Goal: Navigation & Orientation: Find specific page/section

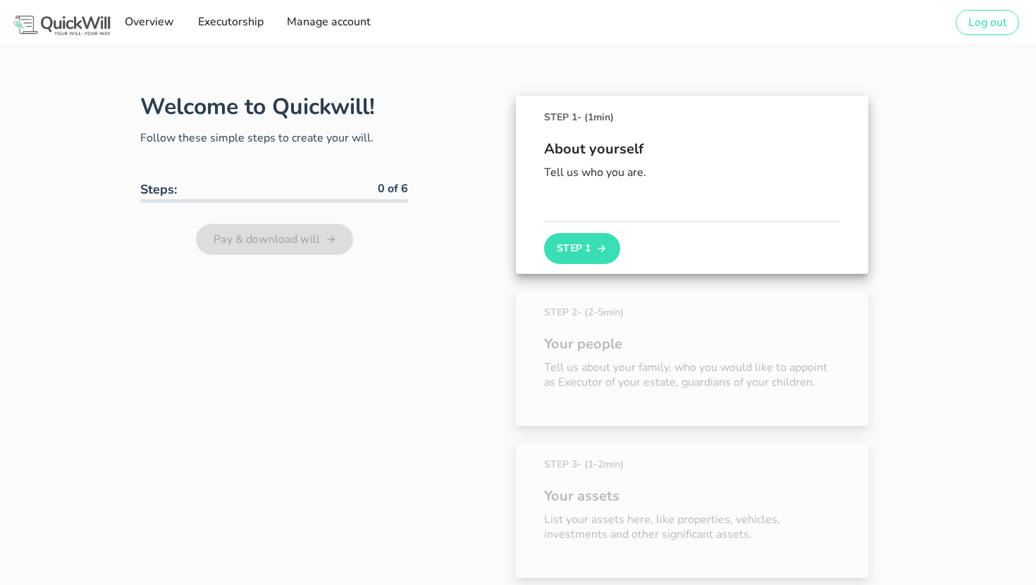
click at [316, 1] on div "Overview Executorship Manage account" at bounding box center [247, 22] width 269 height 45
click at [318, 23] on span "Manage account" at bounding box center [328, 21] width 85 height 15
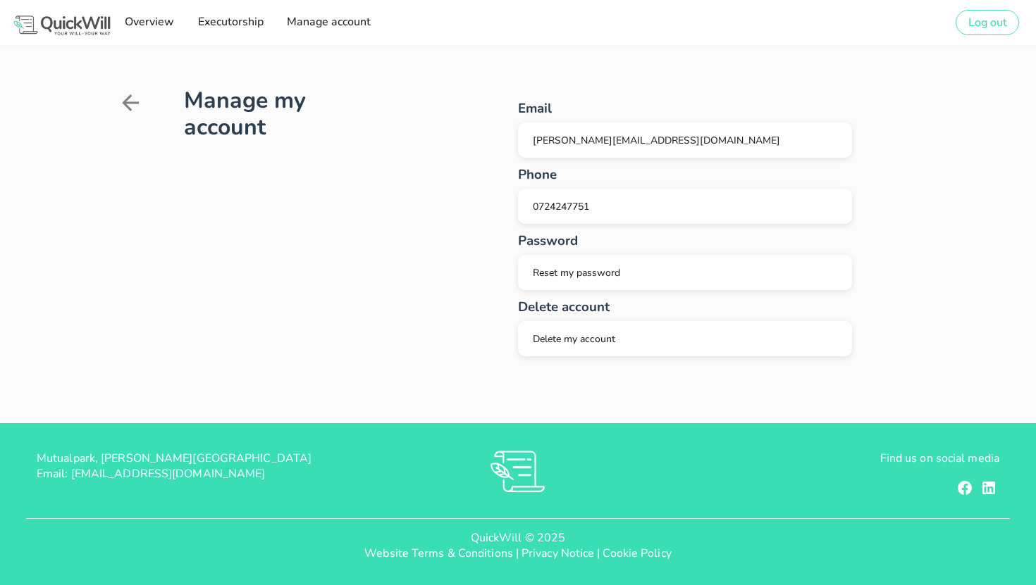
click at [132, 110] on icon at bounding box center [130, 102] width 25 height 25
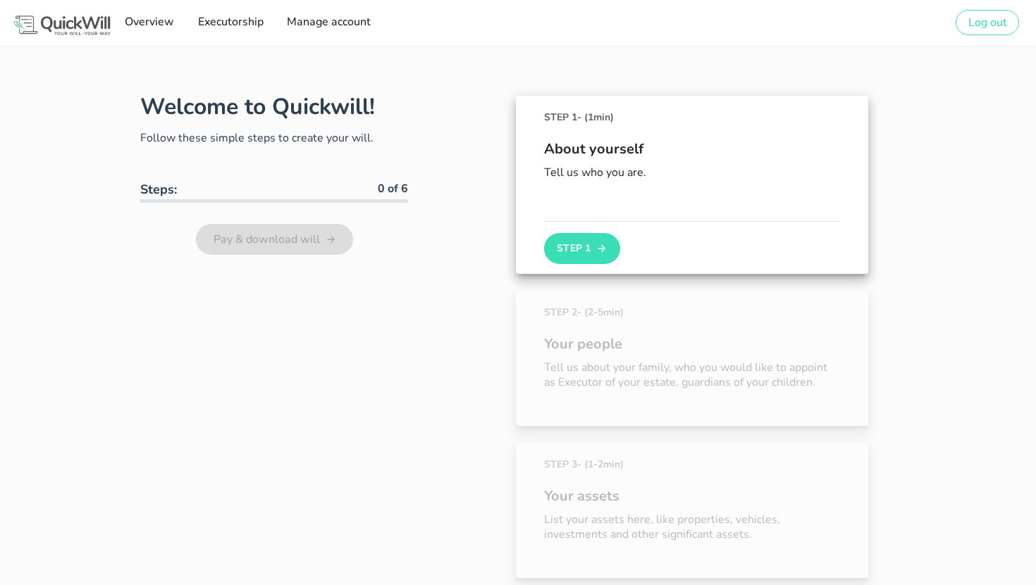
click at [230, 37] on div "Overview Executorship Manage account" at bounding box center [247, 22] width 269 height 45
click at [231, 21] on span "Executorship" at bounding box center [230, 21] width 66 height 15
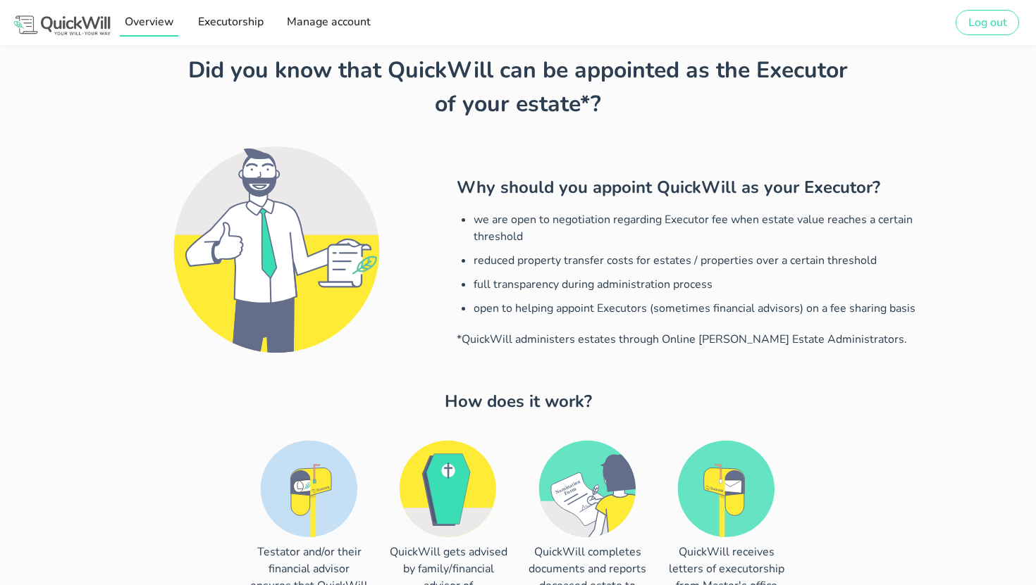
click at [161, 32] on link "Overview" at bounding box center [149, 22] width 58 height 28
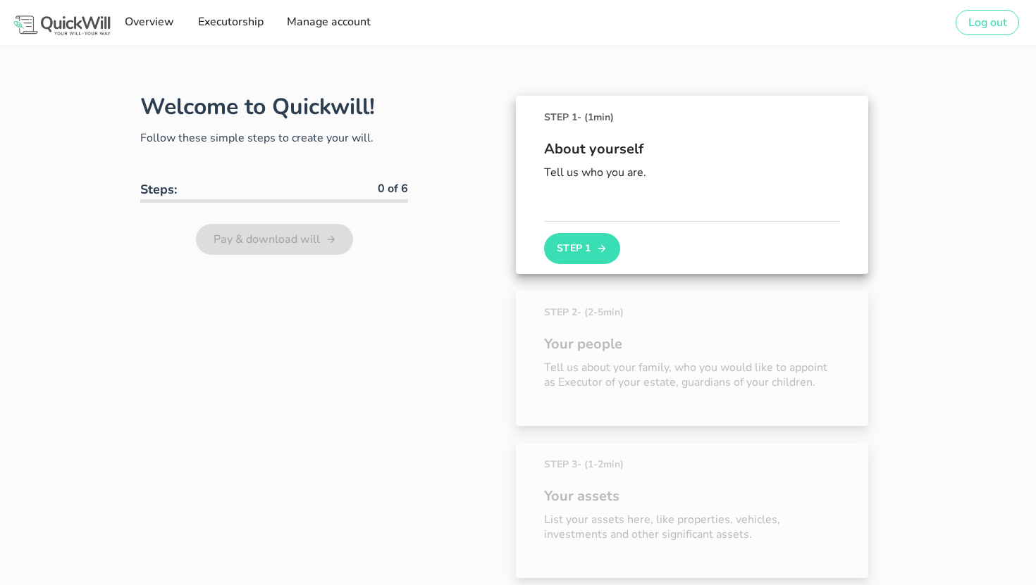
click at [58, 19] on img at bounding box center [61, 25] width 101 height 24
click at [986, 27] on span "Log out" at bounding box center [986, 22] width 39 height 15
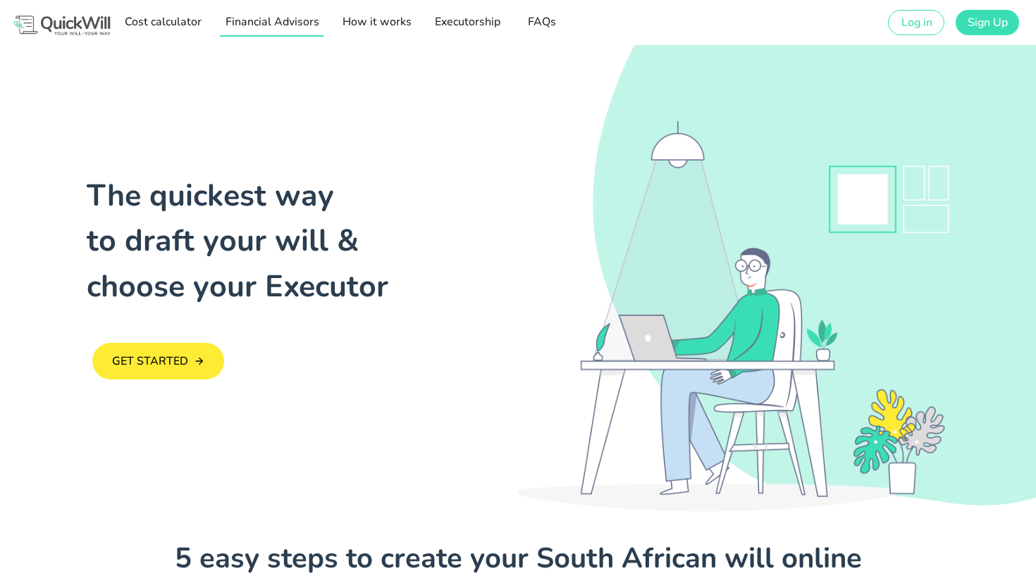
click at [256, 18] on span "Financial Advisors" at bounding box center [271, 21] width 94 height 15
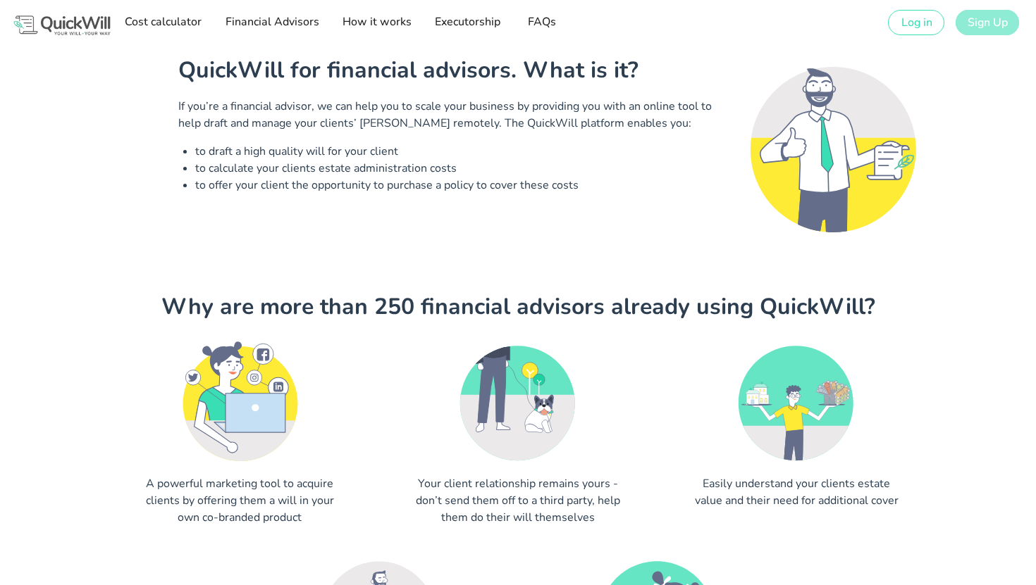
click at [996, 25] on span "Sign Up" at bounding box center [987, 22] width 41 height 15
click at [542, 21] on span "FAQs" at bounding box center [541, 21] width 37 height 15
